Goal: Task Accomplishment & Management: Use online tool/utility

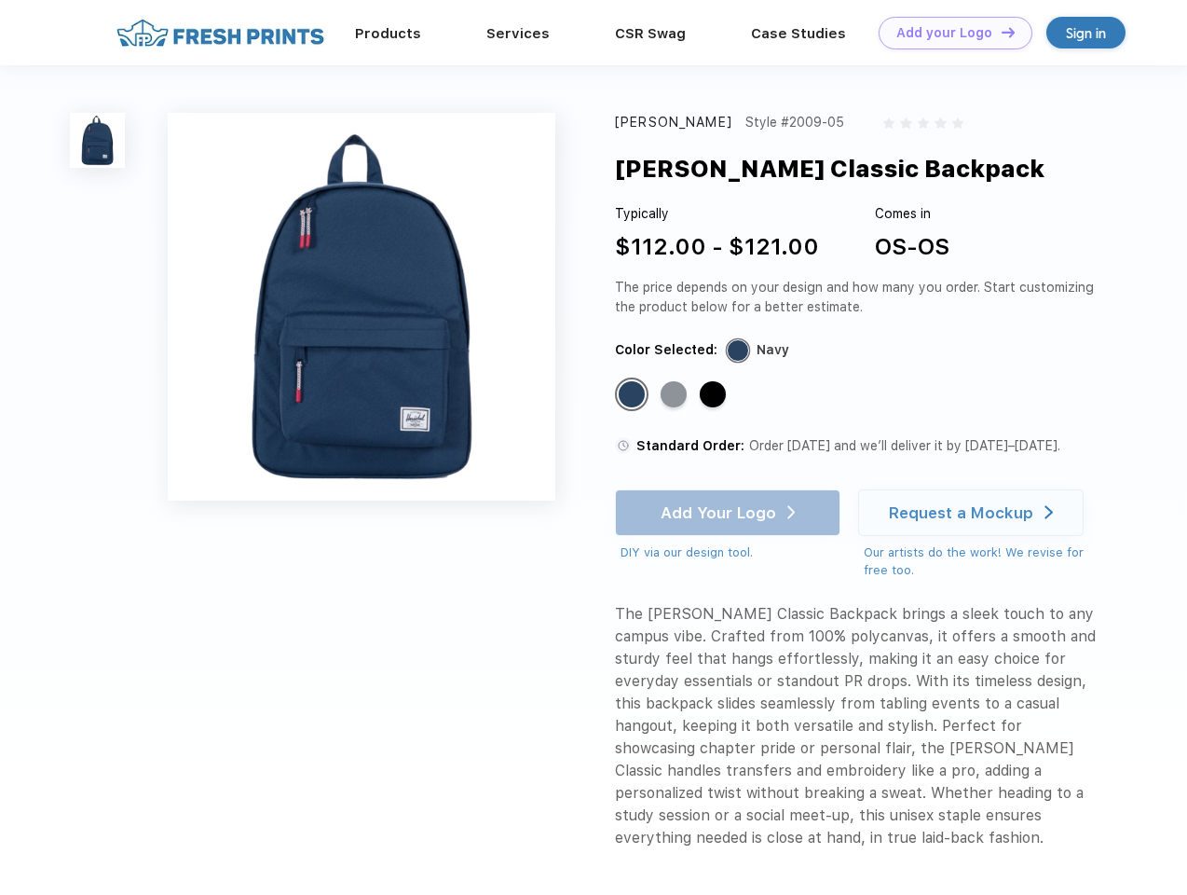
click at [949, 33] on link "Add your Logo Design Tool" at bounding box center [956, 33] width 154 height 33
click at [0, 0] on div "Design Tool" at bounding box center [0, 0] width 0 height 0
click at [1000, 32] on link "Add your Logo Design Tool" at bounding box center [956, 33] width 154 height 33
click at [98, 140] on img at bounding box center [97, 140] width 55 height 55
click at [634, 395] on div "Standard Color" at bounding box center [632, 394] width 26 height 26
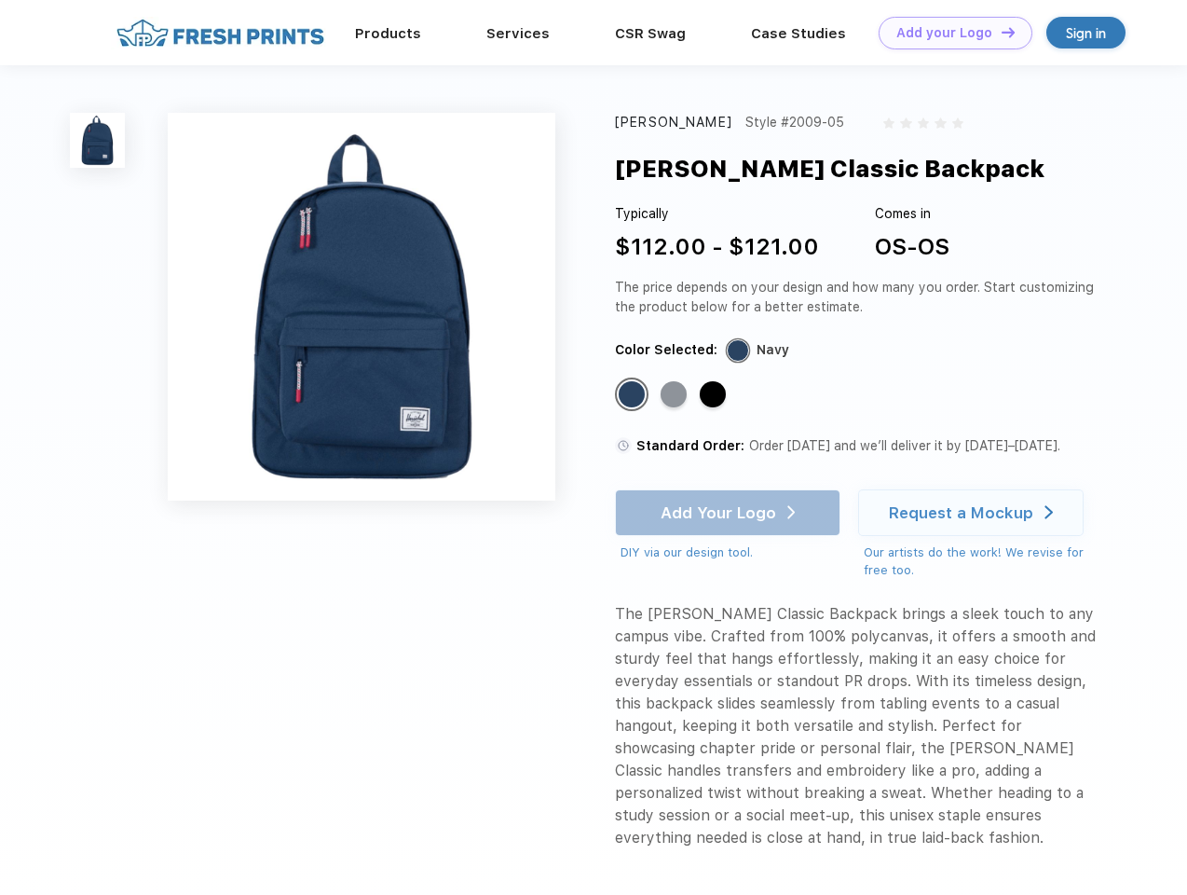
click at [676, 395] on div "Standard Color" at bounding box center [674, 394] width 26 height 26
click at [715, 395] on div "Standard Color" at bounding box center [713, 394] width 26 height 26
click at [730, 513] on div "Add Your Logo DIY via our design tool. Ah shoot! This product isn't up in our d…" at bounding box center [728, 525] width 226 height 73
click at [974, 513] on div "Request a Mockup" at bounding box center [961, 512] width 144 height 19
